Goal: Task Accomplishment & Management: Use online tool/utility

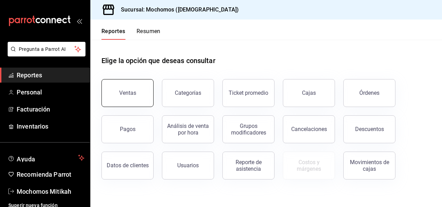
click at [134, 85] on button "Ventas" at bounding box center [128, 93] width 52 height 28
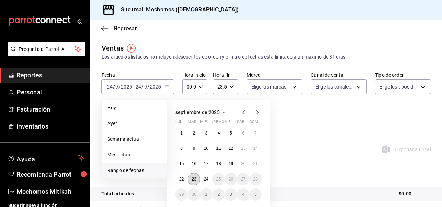
click at [194, 176] on abbr "23" at bounding box center [194, 178] width 5 height 5
click at [204, 178] on abbr "24" at bounding box center [206, 178] width 5 height 5
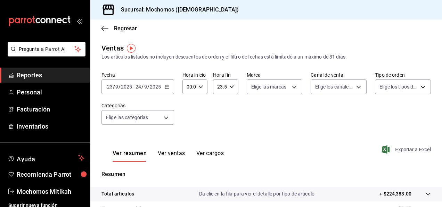
click at [401, 149] on span "Exportar a Excel" at bounding box center [408, 149] width 48 height 8
